Goal: Information Seeking & Learning: Learn about a topic

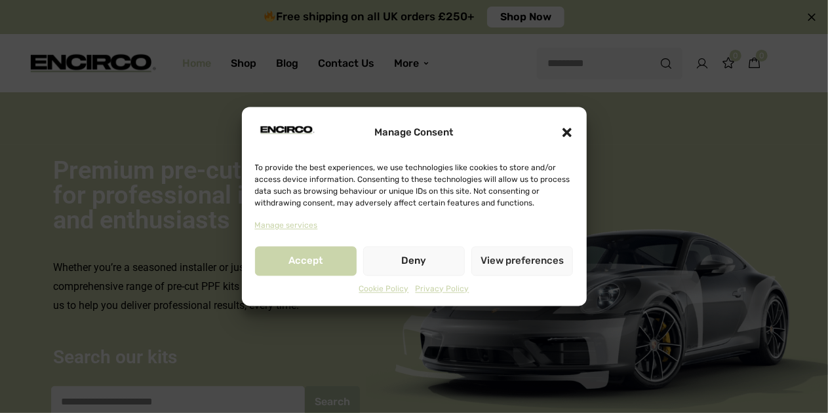
click at [566, 132] on icon "Close dialogue" at bounding box center [566, 132] width 9 height 9
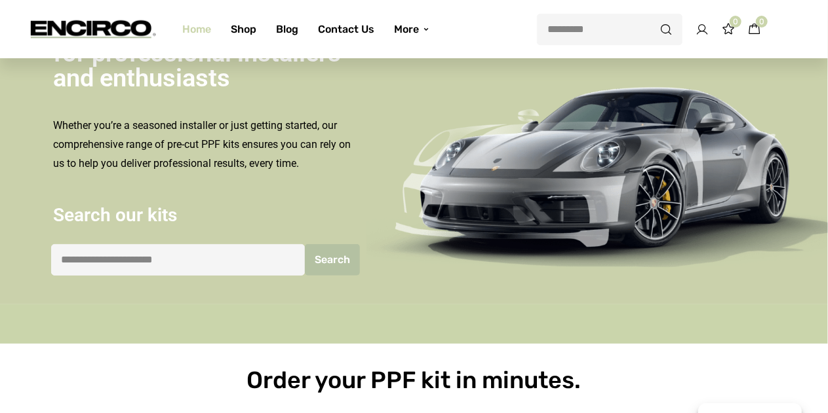
scroll to position [142, 0]
click at [253, 35] on link "Shop" at bounding box center [243, 29] width 45 height 47
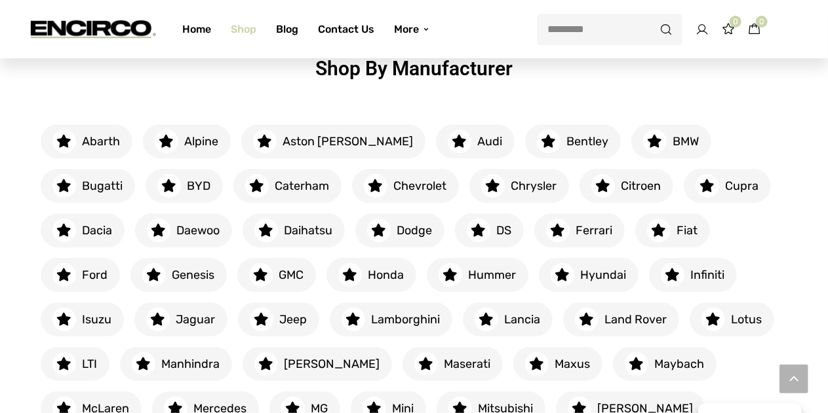
scroll to position [259, 0]
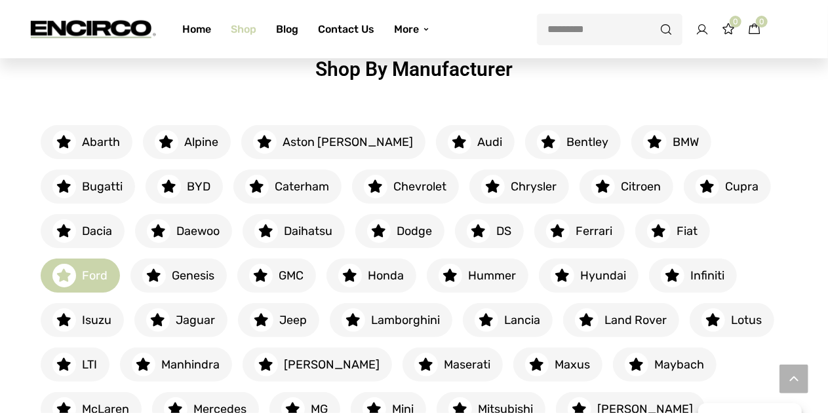
click at [71, 269] on icon at bounding box center [63, 275] width 15 height 13
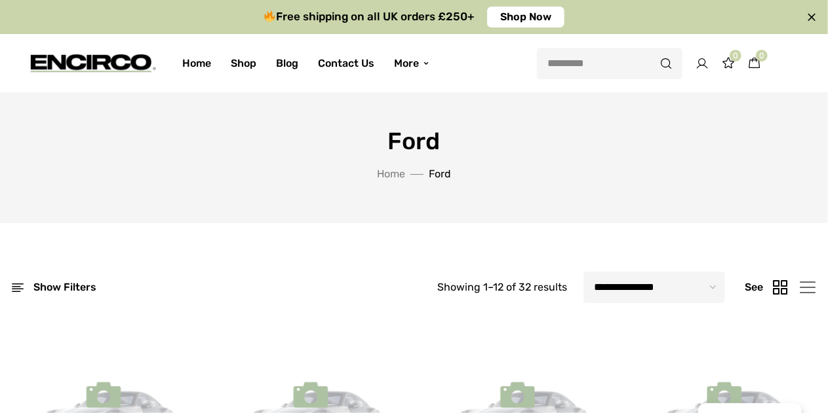
click at [620, 285] on select "**********" at bounding box center [654, 287] width 142 height 31
select select "*****"
click at [583, 272] on select "**********" at bounding box center [654, 287] width 142 height 31
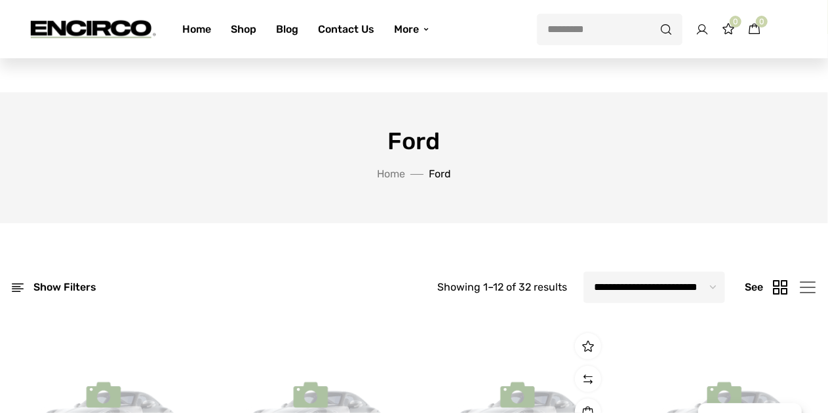
scroll to position [288, 0]
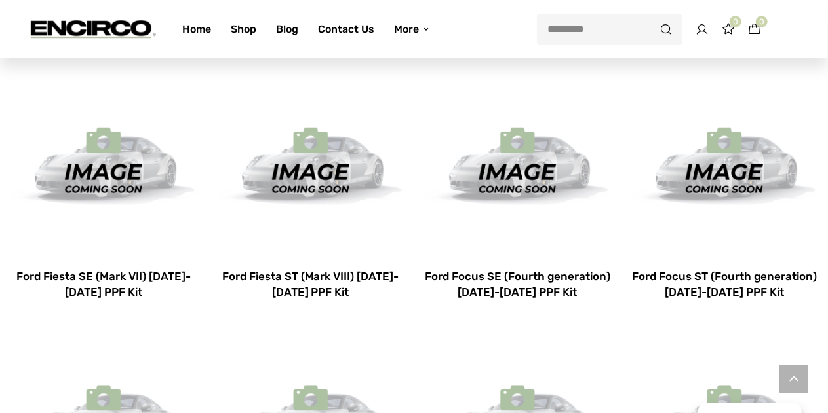
scroll to position [254, 0]
click at [115, 203] on img at bounding box center [103, 162] width 187 height 187
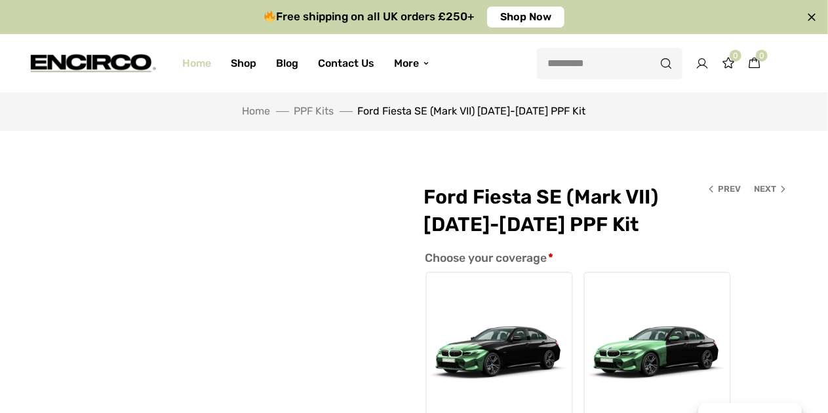
click at [210, 69] on link "Home" at bounding box center [196, 63] width 48 height 47
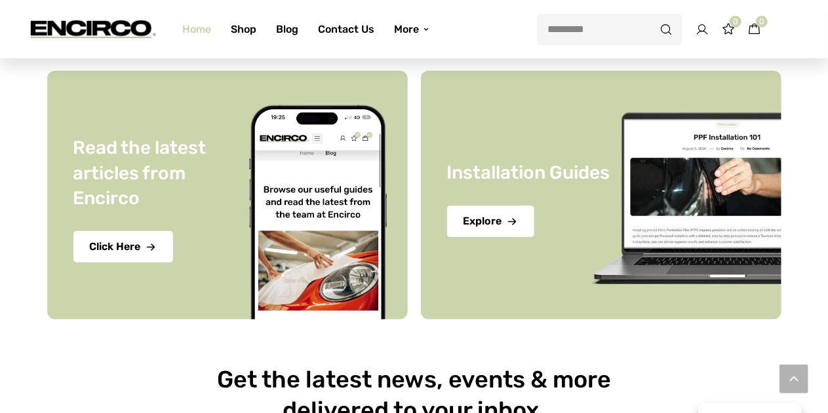
scroll to position [3682, 0]
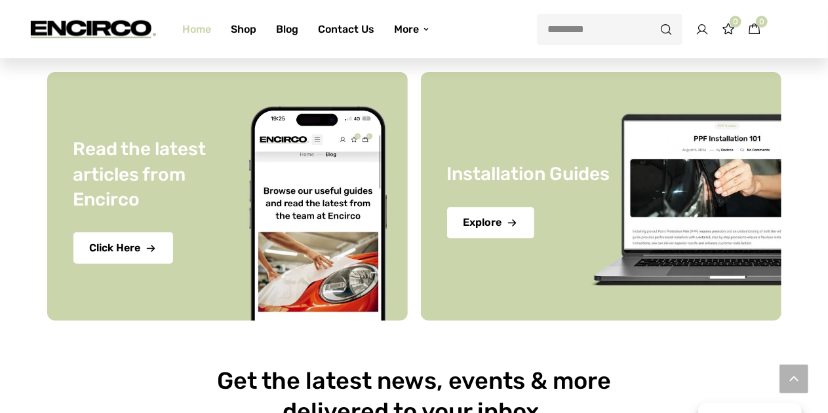
click at [291, 334] on div at bounding box center [414, 340] width 747 height 13
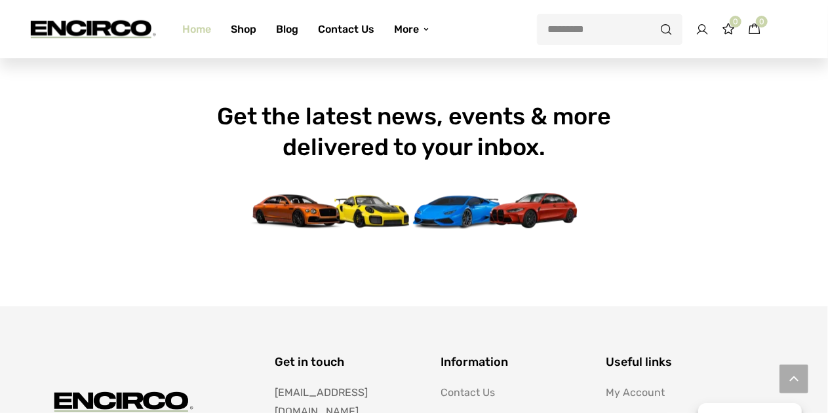
scroll to position [4142, 0]
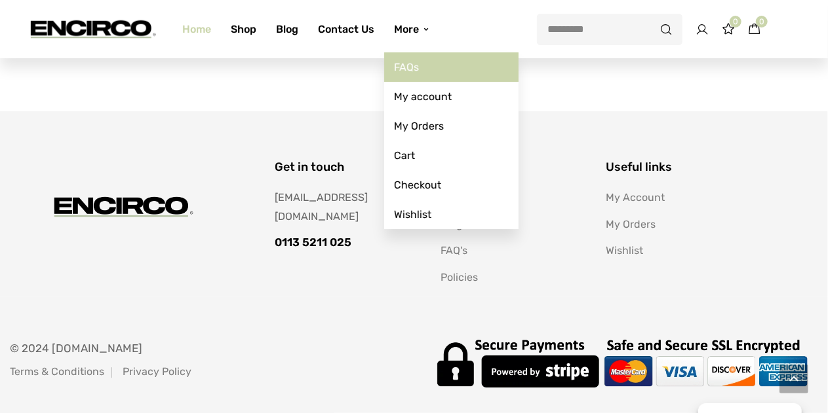
click at [414, 70] on link "FAQs" at bounding box center [451, 66] width 134 height 29
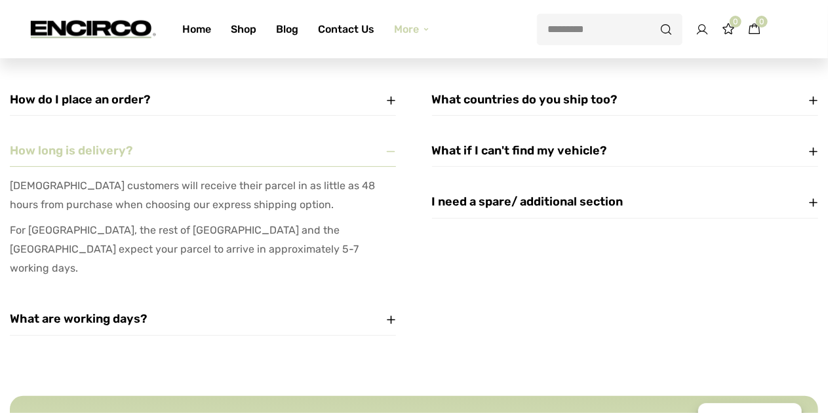
scroll to position [162, 0]
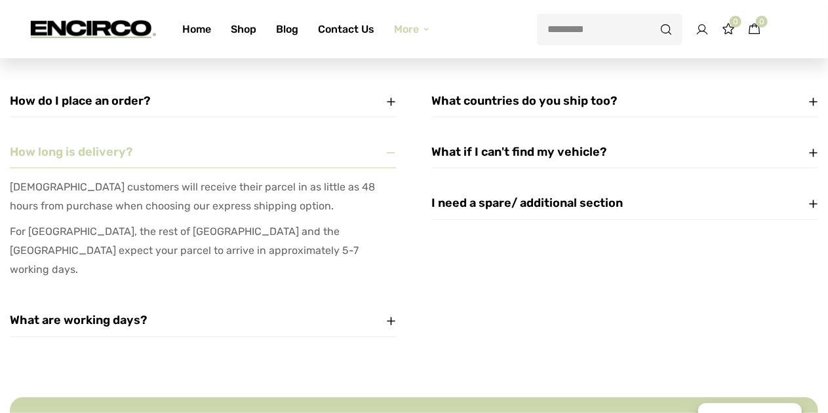
click at [195, 107] on div "How do I place an order?" at bounding box center [203, 101] width 386 height 31
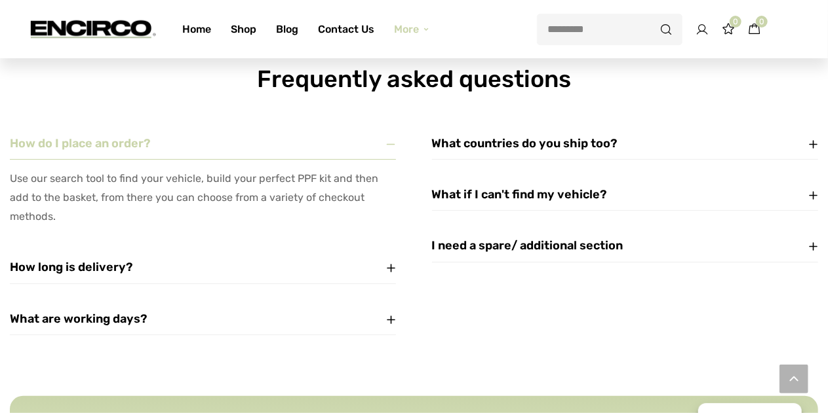
scroll to position [39, 0]
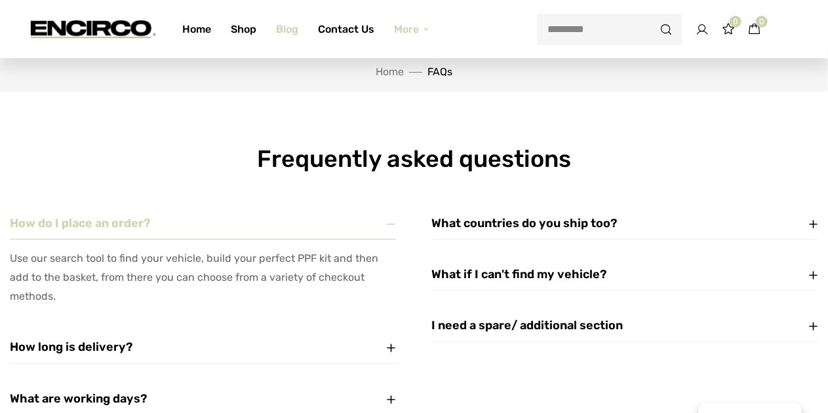
click at [280, 33] on link "Blog" at bounding box center [287, 29] width 42 height 47
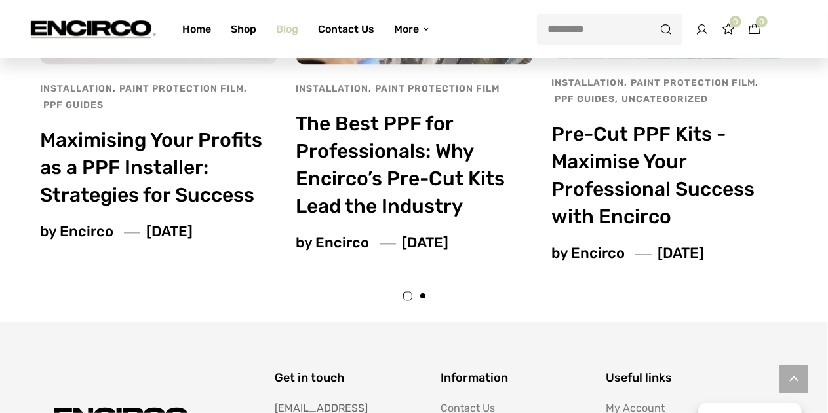
scroll to position [1372, 0]
